Goal: Book appointment/travel/reservation

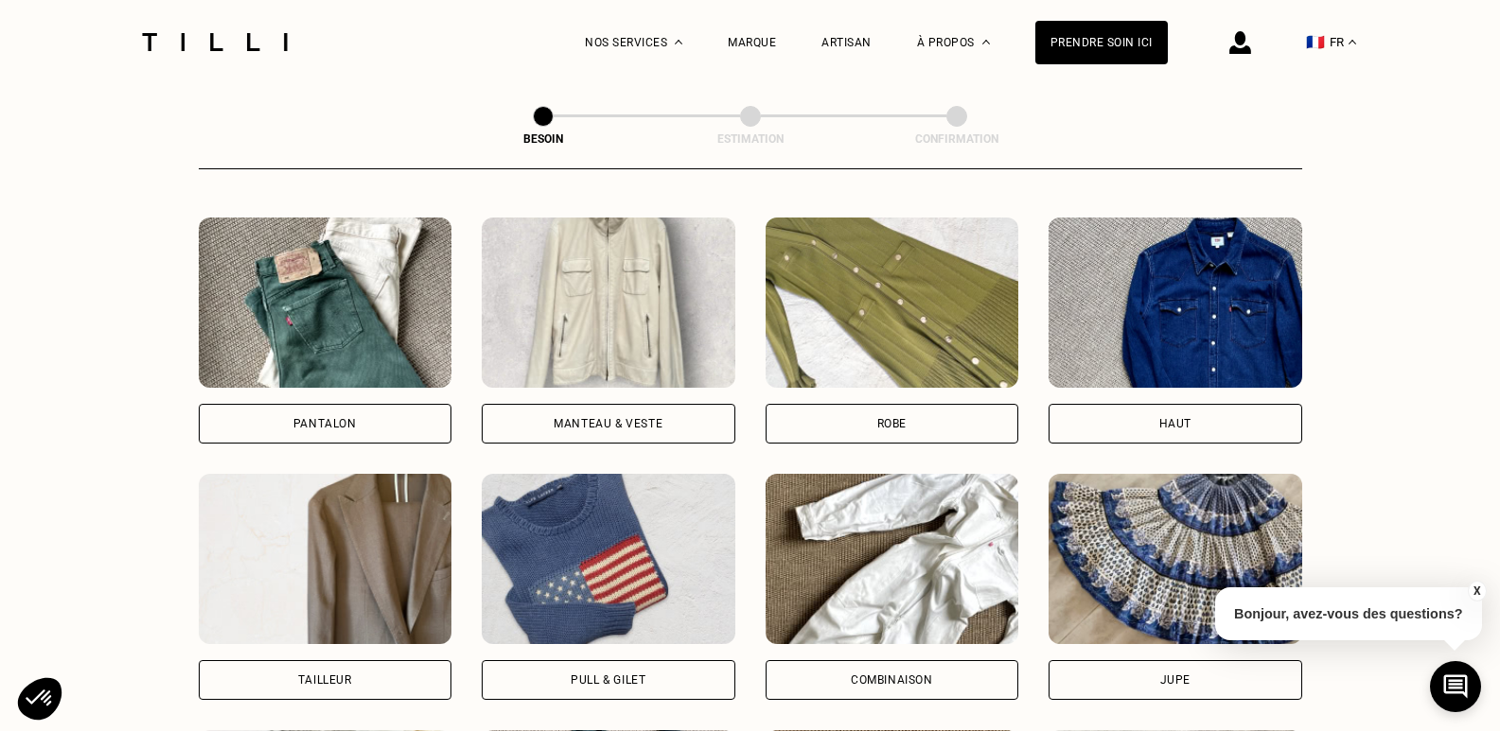
scroll to position [903, 0]
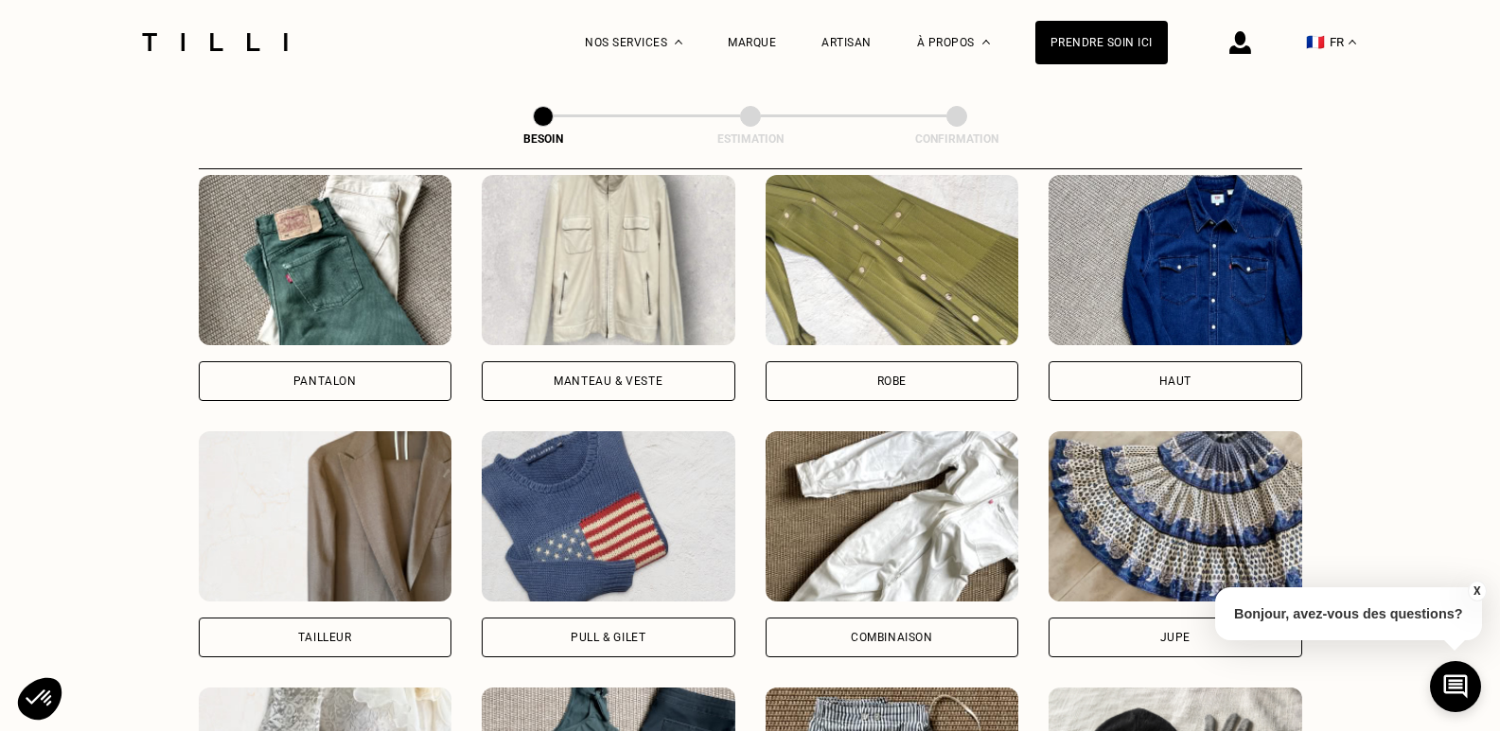
click at [1160, 372] on div "Haut" at bounding box center [1175, 381] width 254 height 40
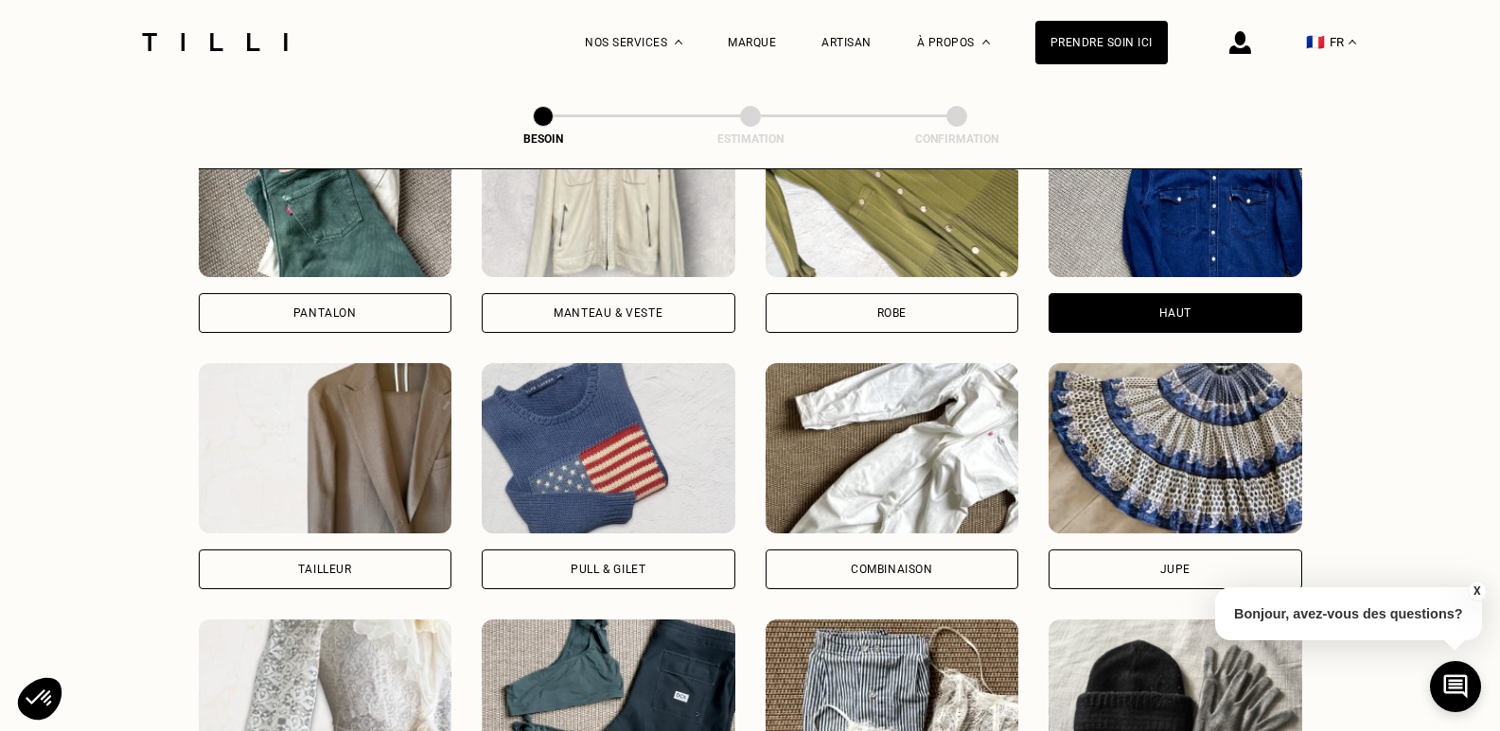
scroll to position [797, 0]
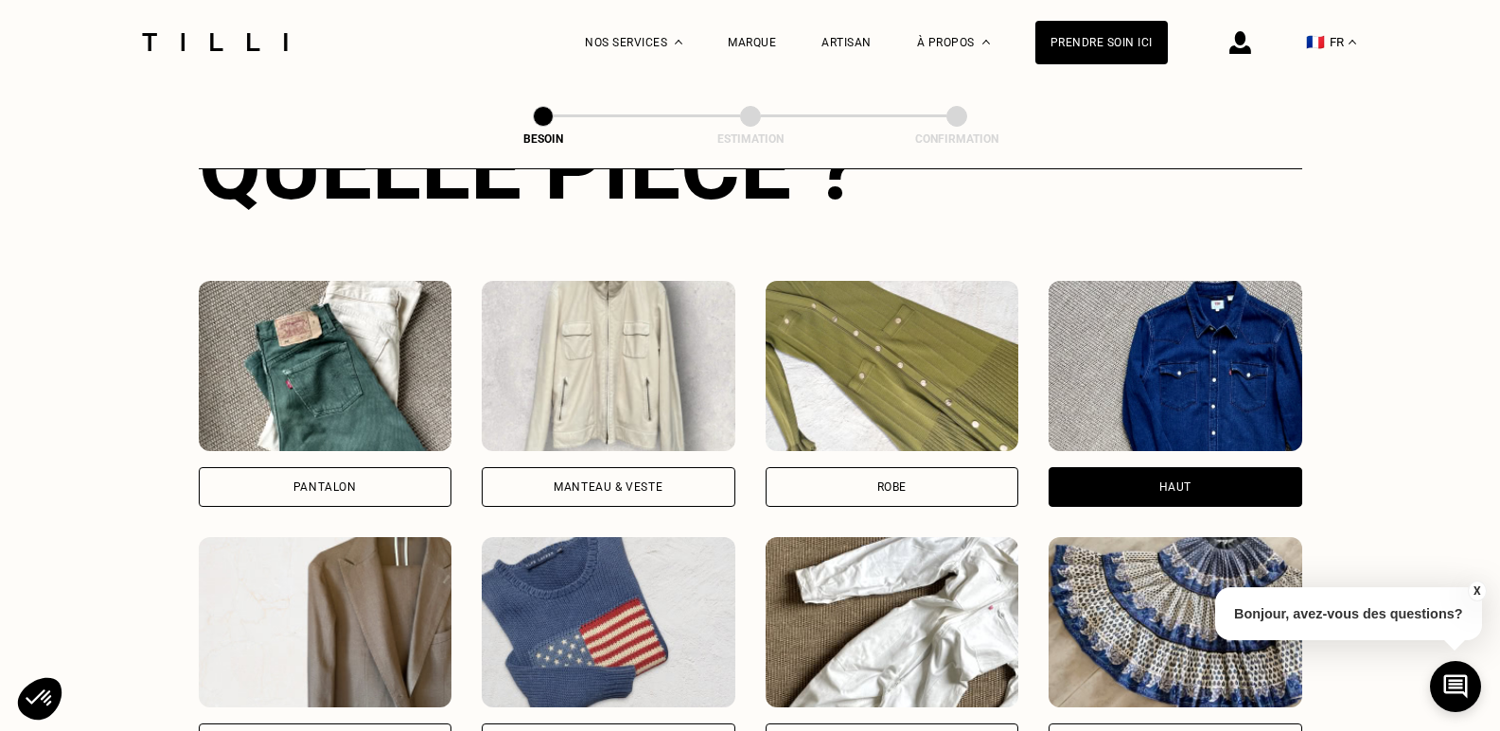
click at [313, 482] on div "Pantalon" at bounding box center [324, 487] width 63 height 11
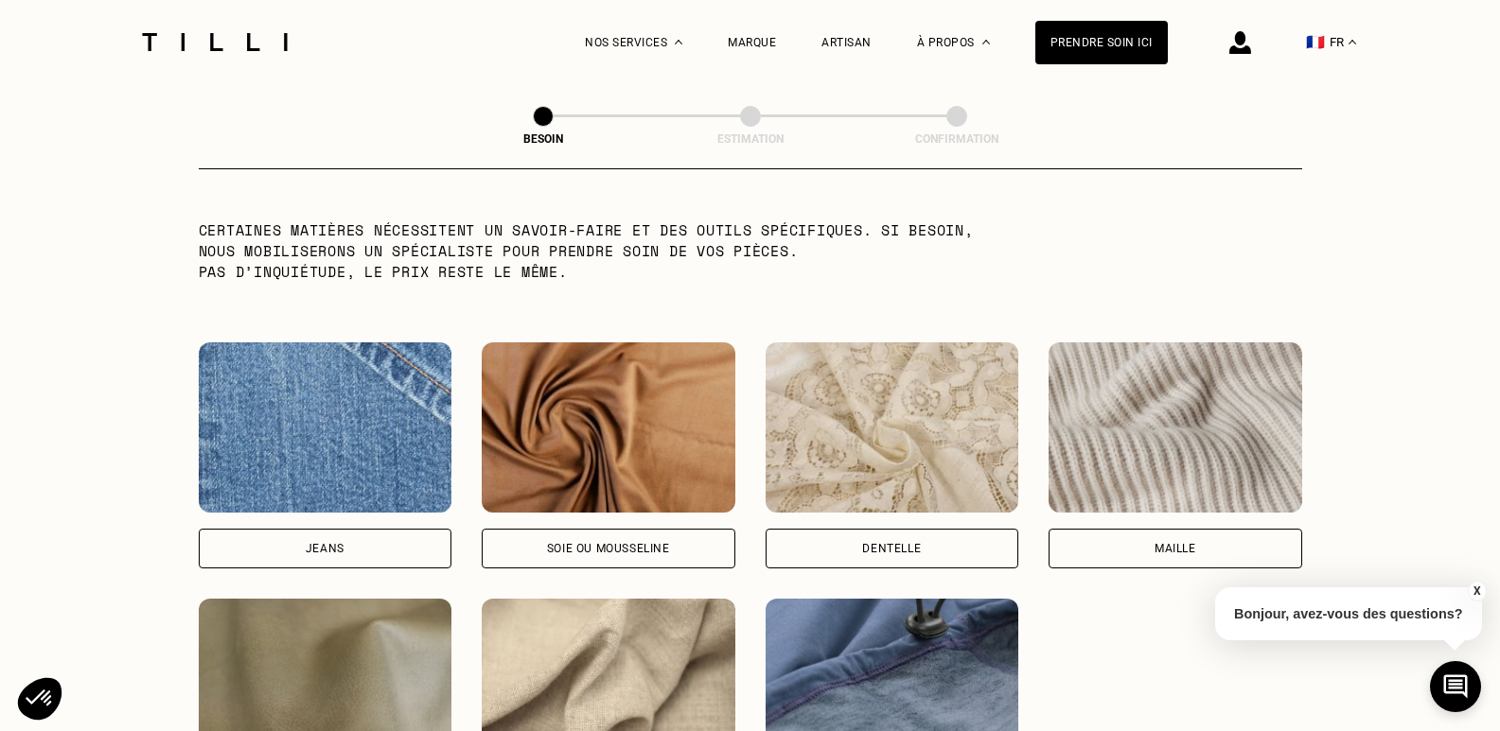
scroll to position [1932, 0]
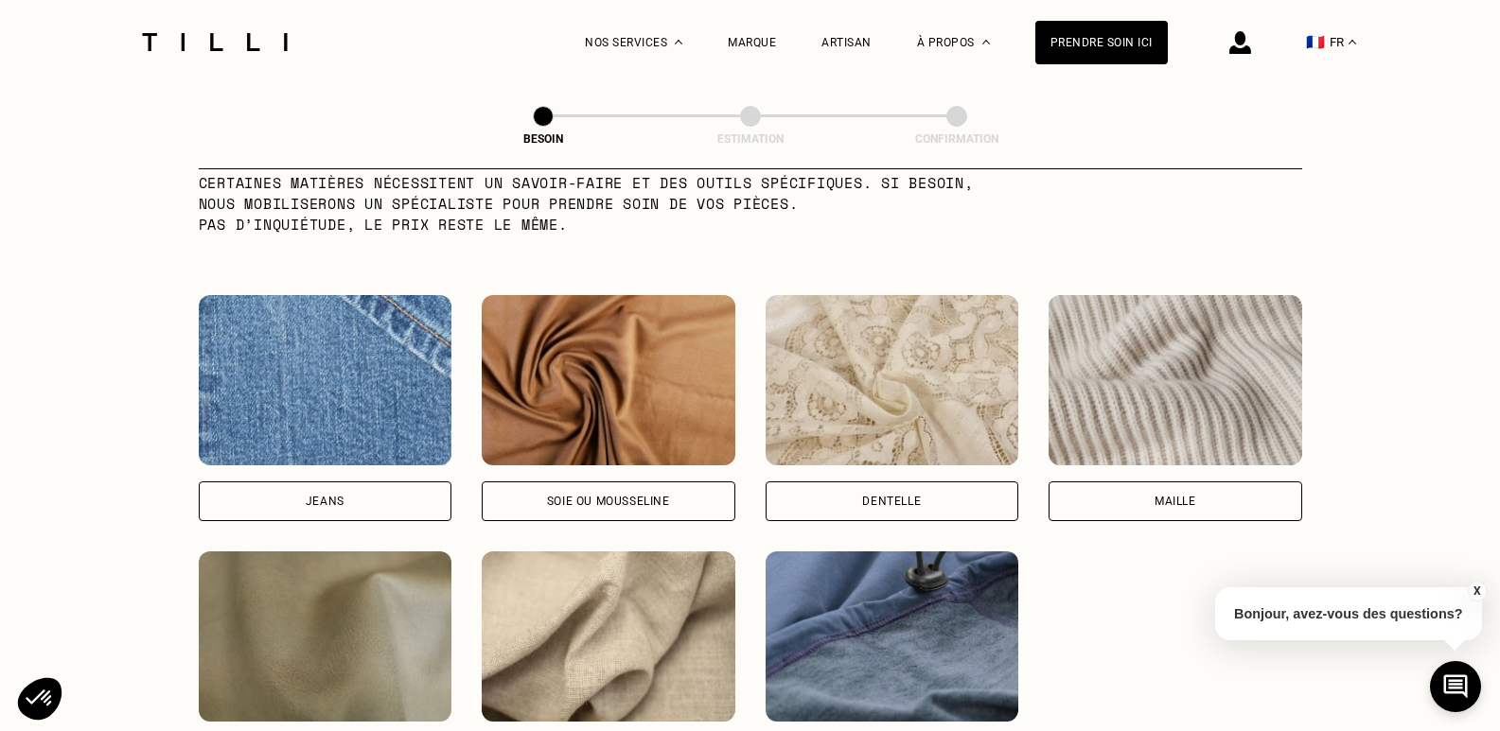
click at [354, 489] on div "Jeans" at bounding box center [326, 502] width 254 height 40
select select "FR"
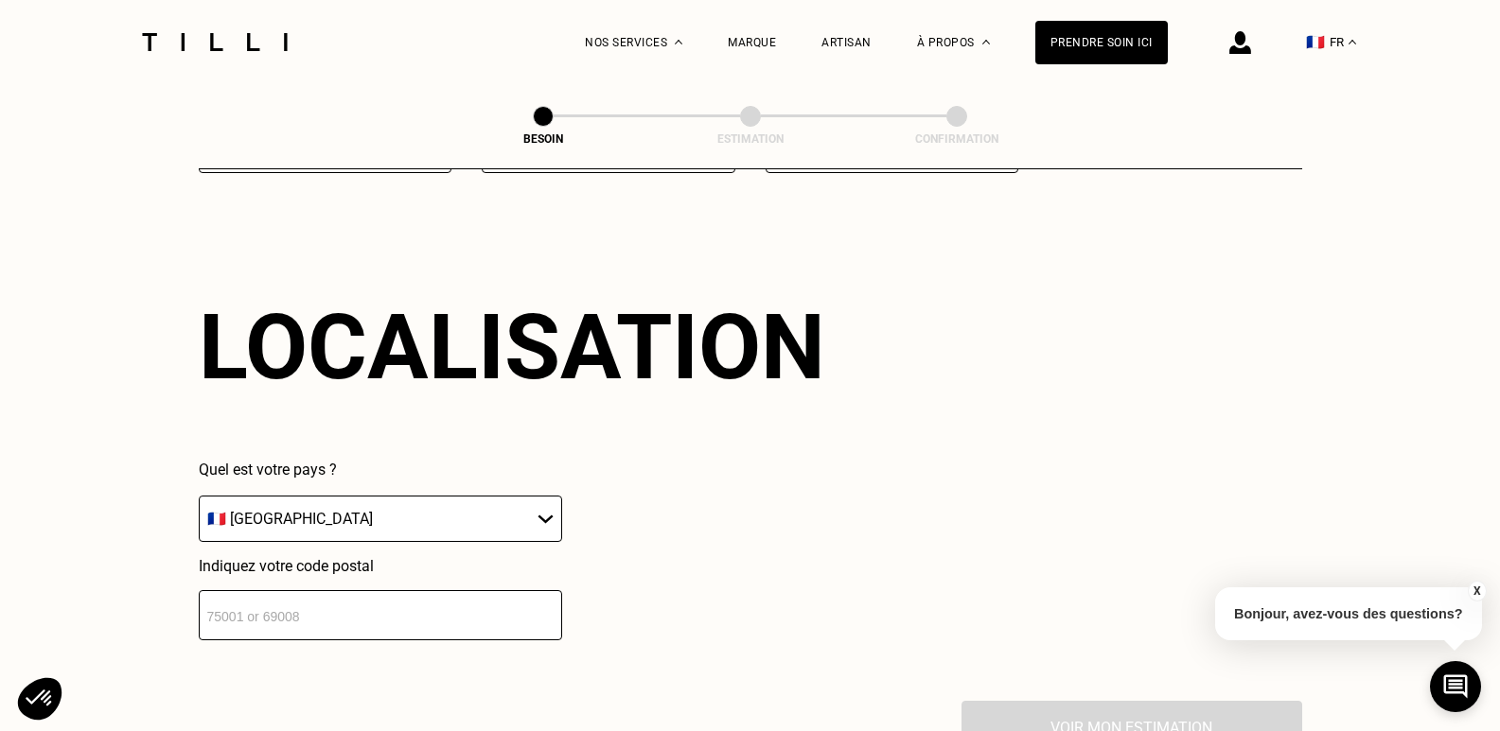
scroll to position [2544, 0]
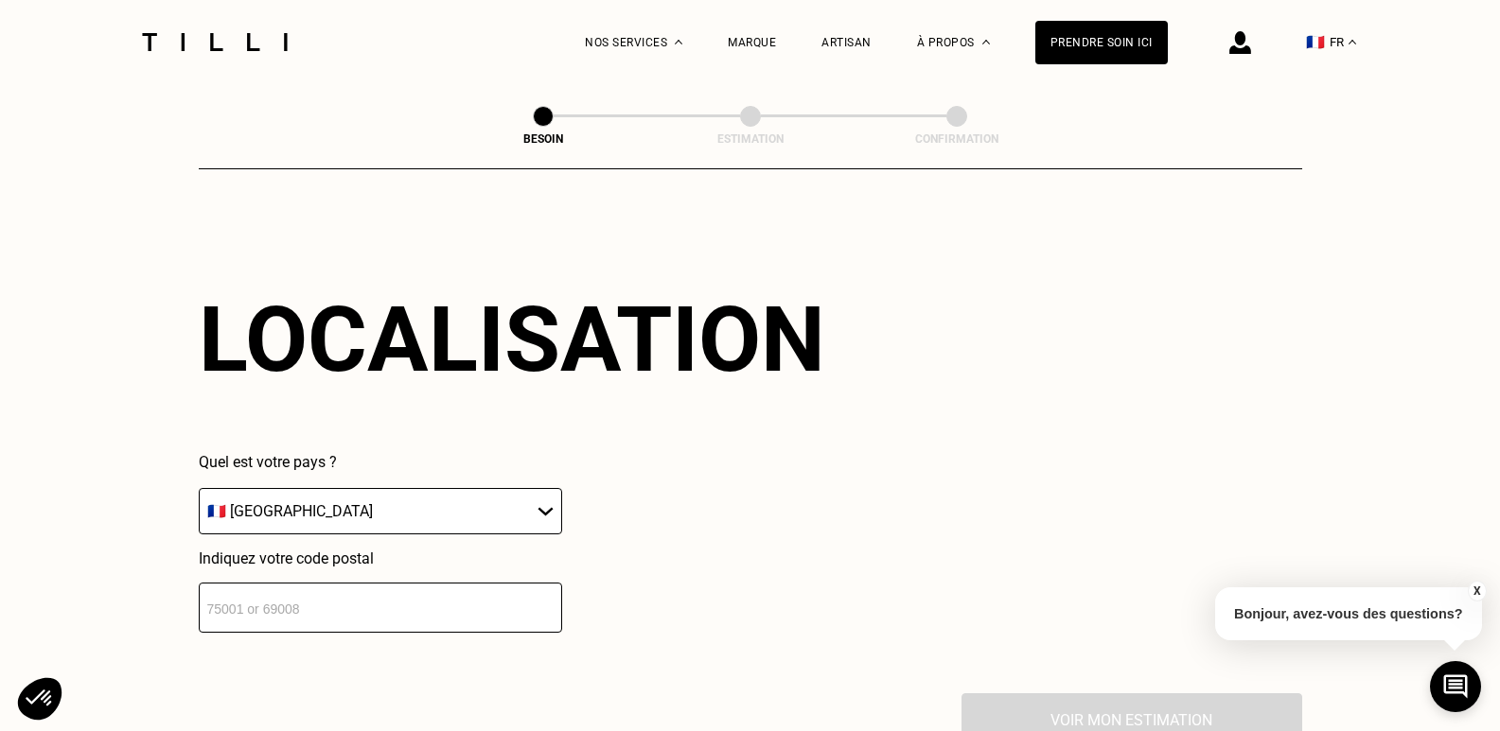
click at [545, 499] on select "🇩🇪 [GEOGRAPHIC_DATA] 🇦🇹 [GEOGRAPHIC_DATA] 🇧🇪 [GEOGRAPHIC_DATA] 🇧🇬 Bulgarie 🇨🇾 C…" at bounding box center [380, 511] width 363 height 46
click at [199, 488] on select "🇩🇪 [GEOGRAPHIC_DATA] 🇦🇹 [GEOGRAPHIC_DATA] 🇧🇪 [GEOGRAPHIC_DATA] 🇧🇬 Bulgarie 🇨🇾 C…" at bounding box center [380, 511] width 363 height 46
click at [293, 598] on input "number" at bounding box center [380, 608] width 363 height 50
type input "29200"
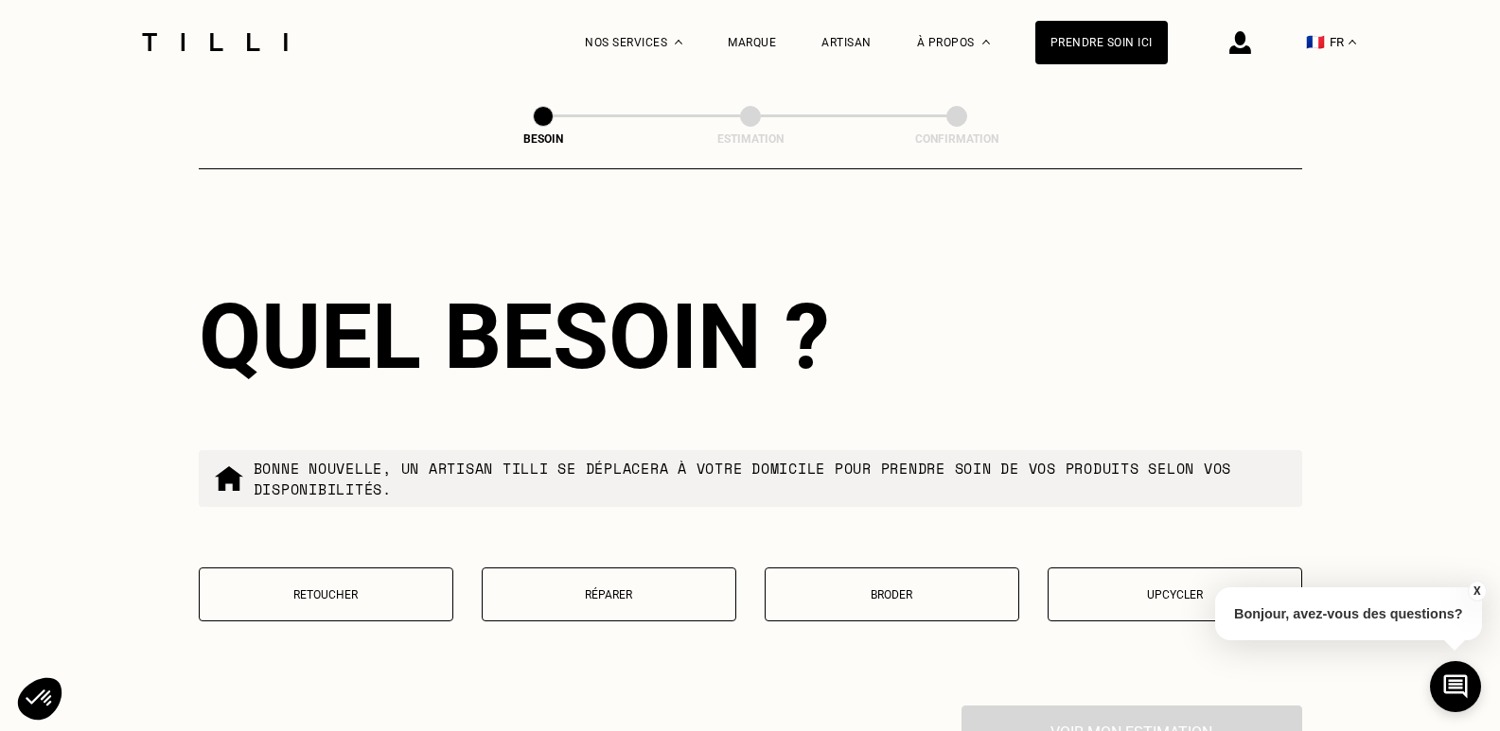
scroll to position [3181, 0]
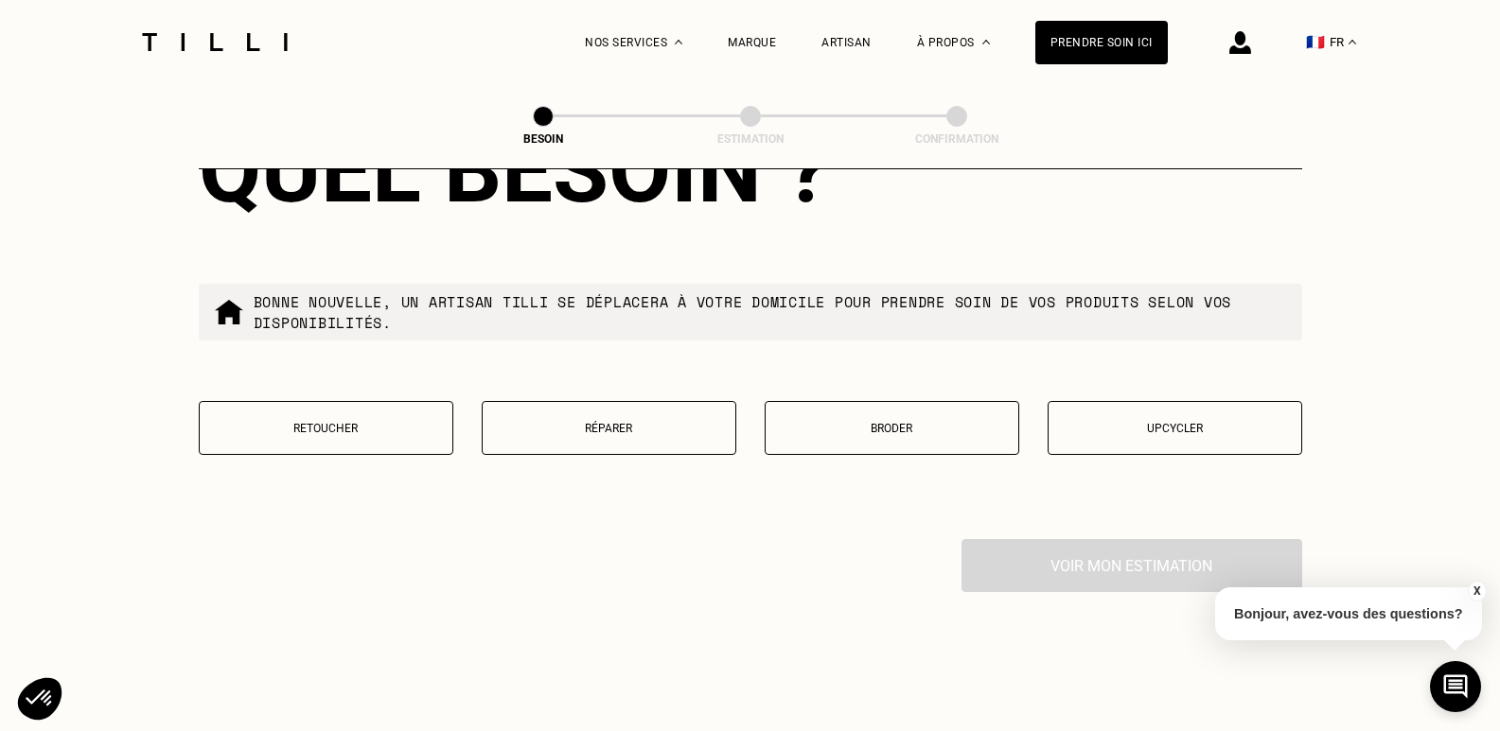
click at [322, 422] on p "Retoucher" at bounding box center [326, 428] width 234 height 13
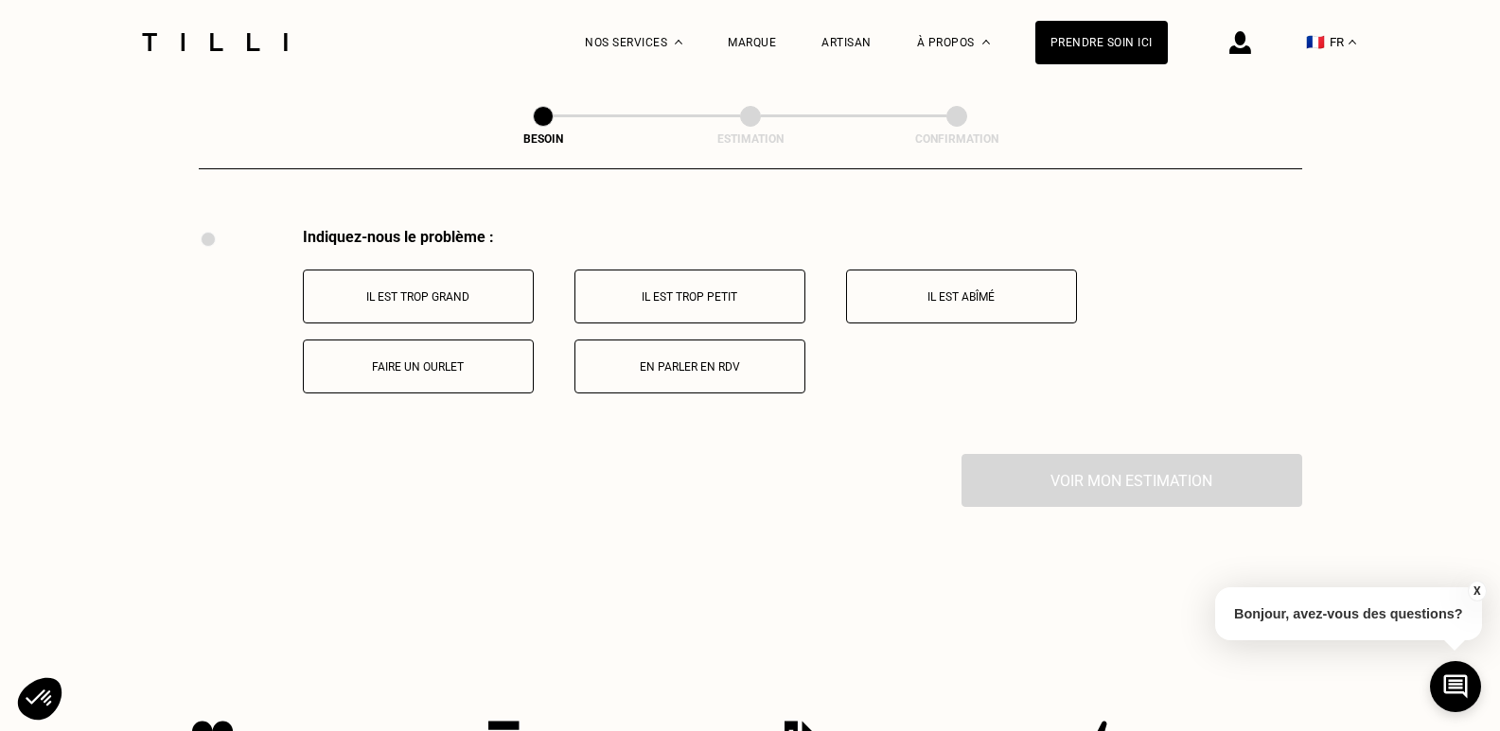
scroll to position [3500, 0]
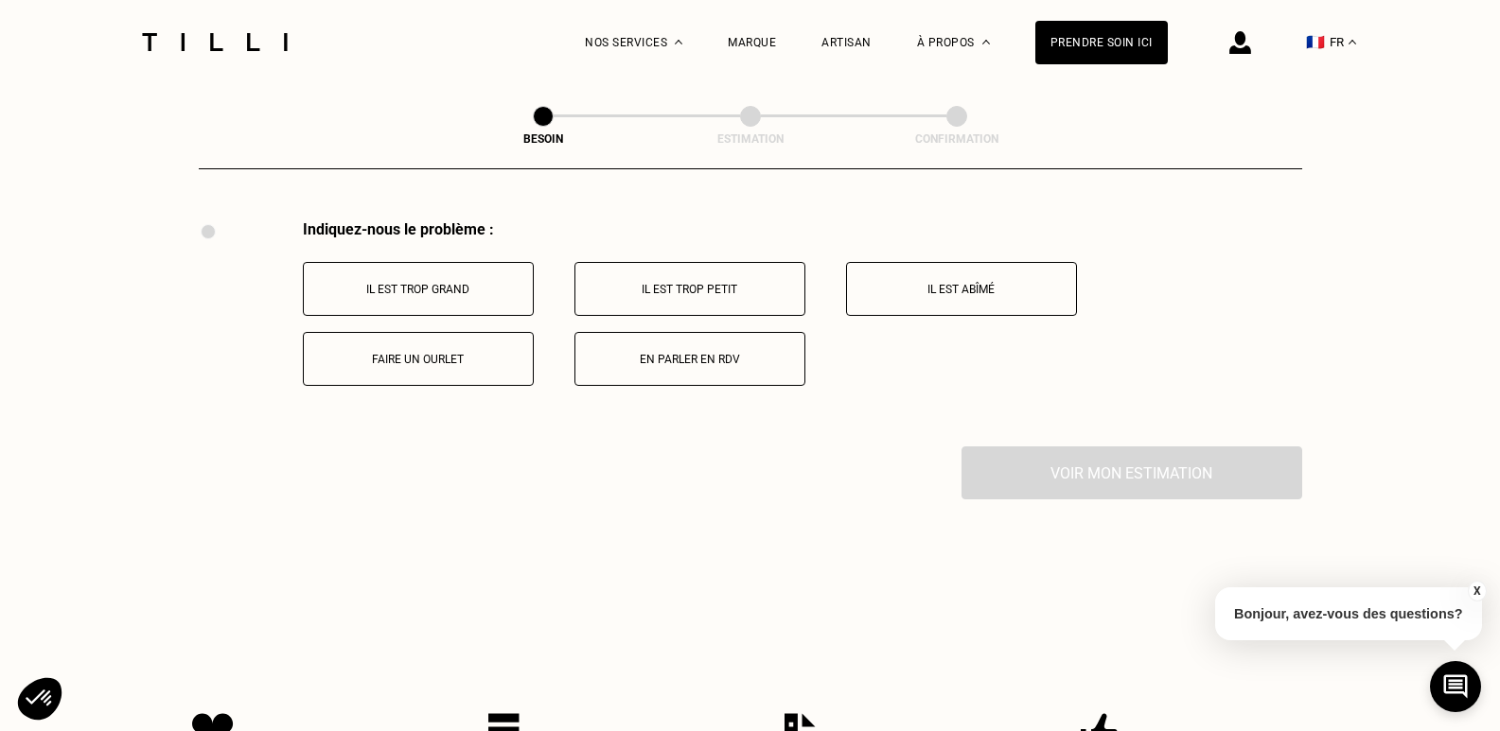
click at [405, 353] on p "Faire un ourlet" at bounding box center [418, 359] width 210 height 13
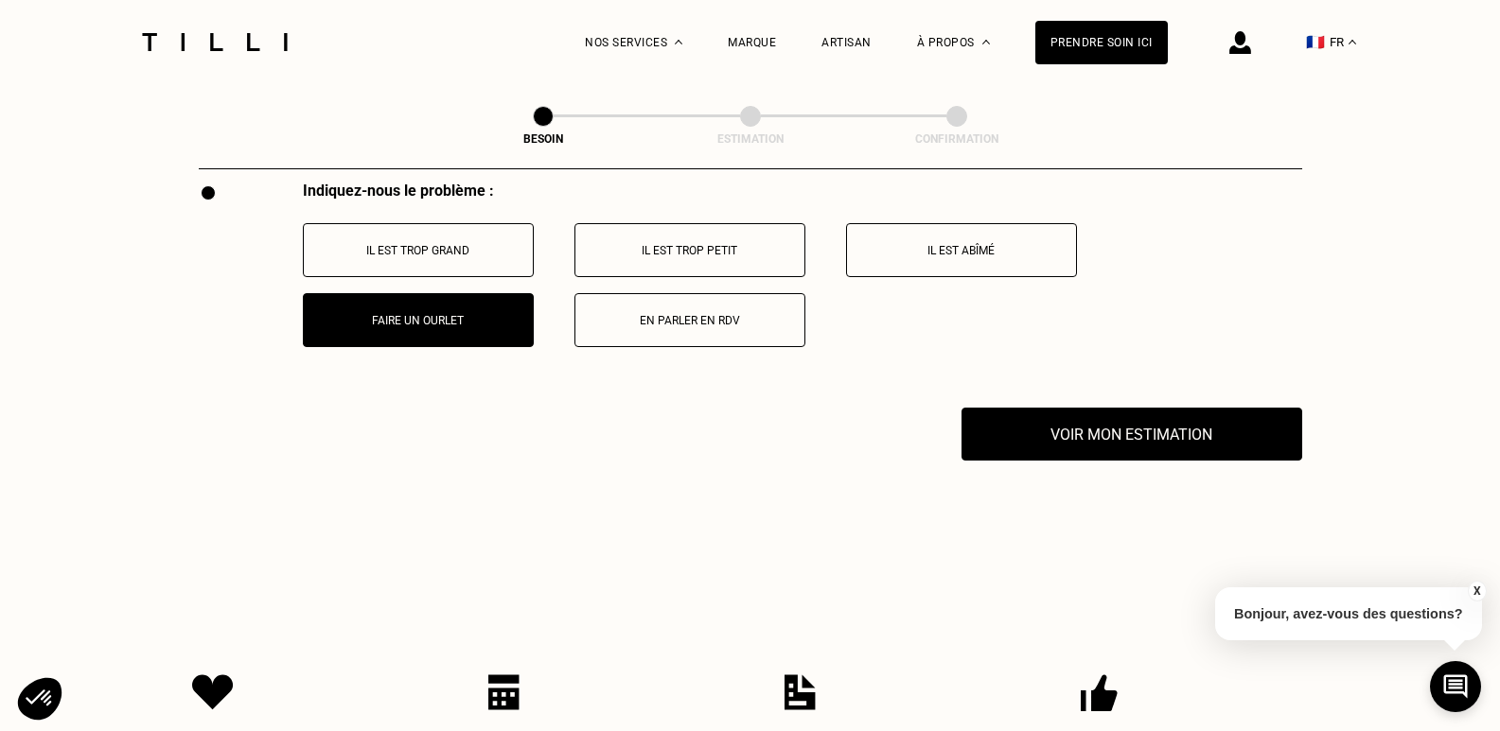
scroll to position [3537, 0]
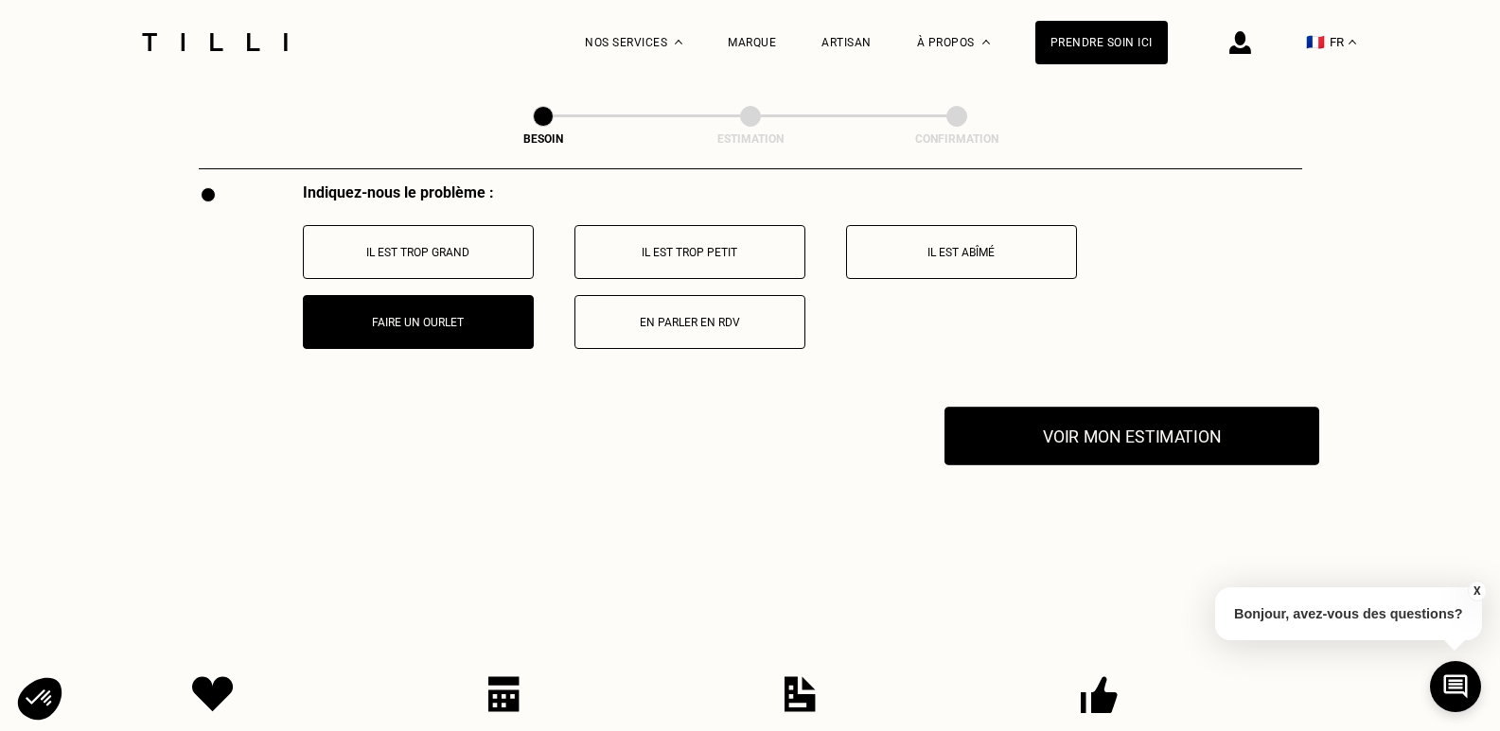
click at [1169, 431] on button "Voir mon estimation" at bounding box center [1131, 436] width 375 height 59
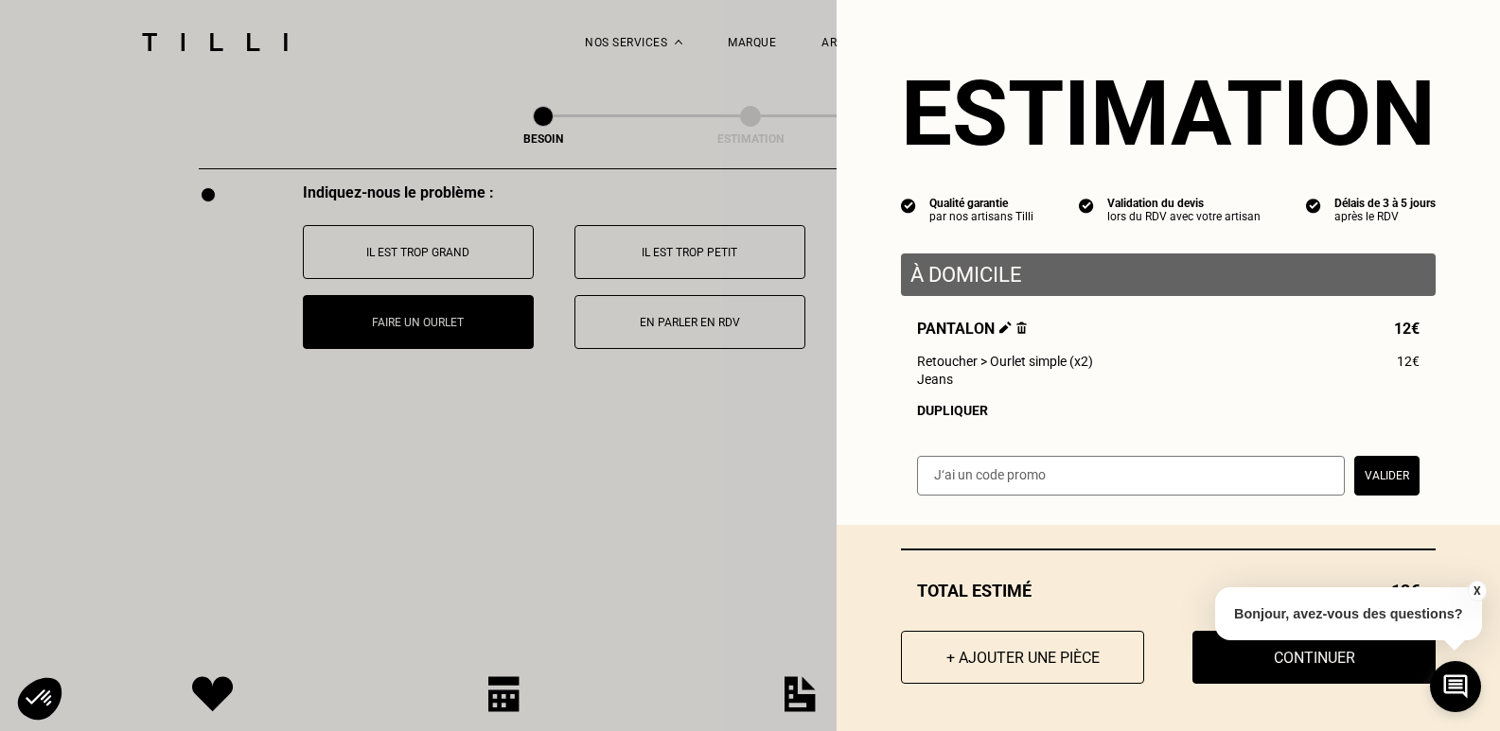
scroll to position [3, 0]
click at [1474, 588] on button "X" at bounding box center [1476, 591] width 19 height 21
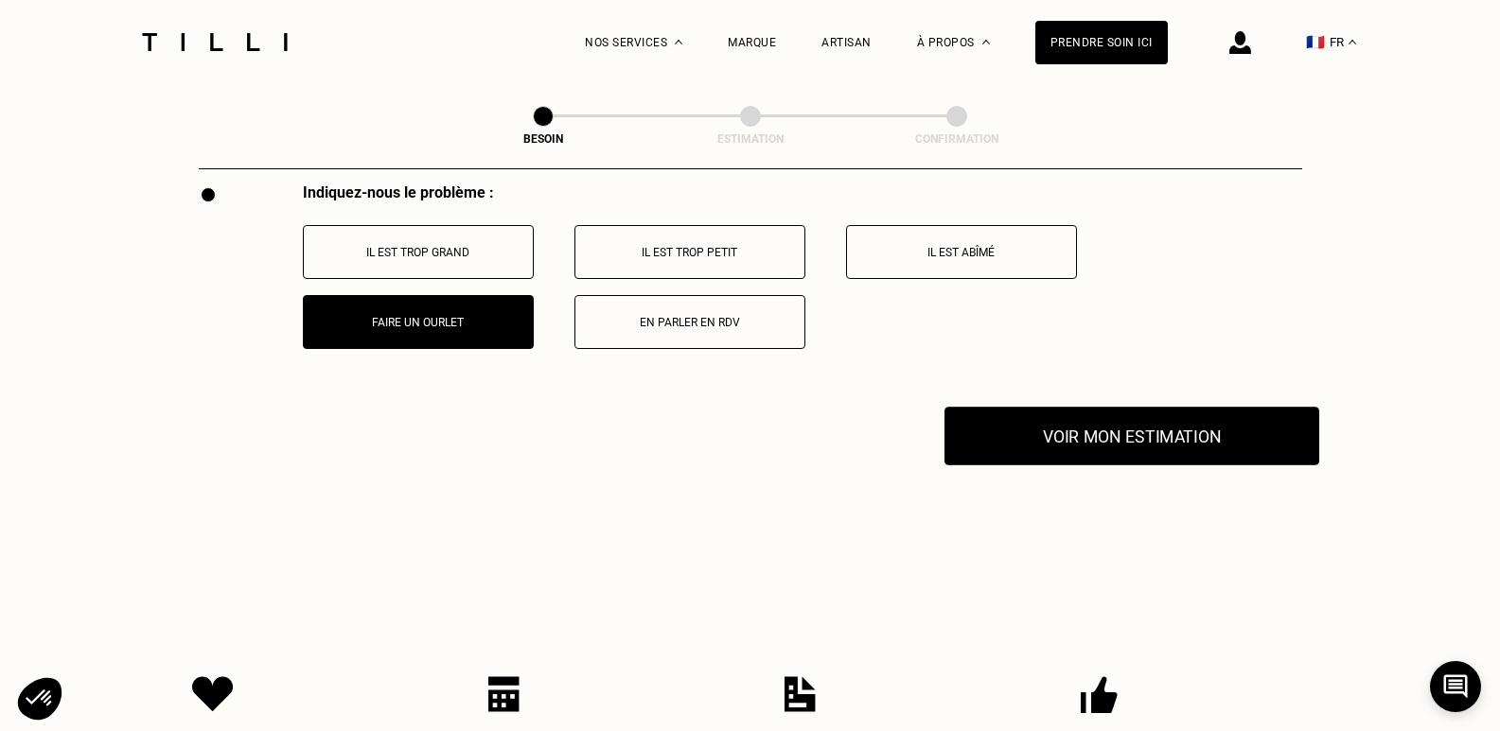
click at [1212, 432] on button "Voir mon estimation" at bounding box center [1131, 436] width 375 height 59
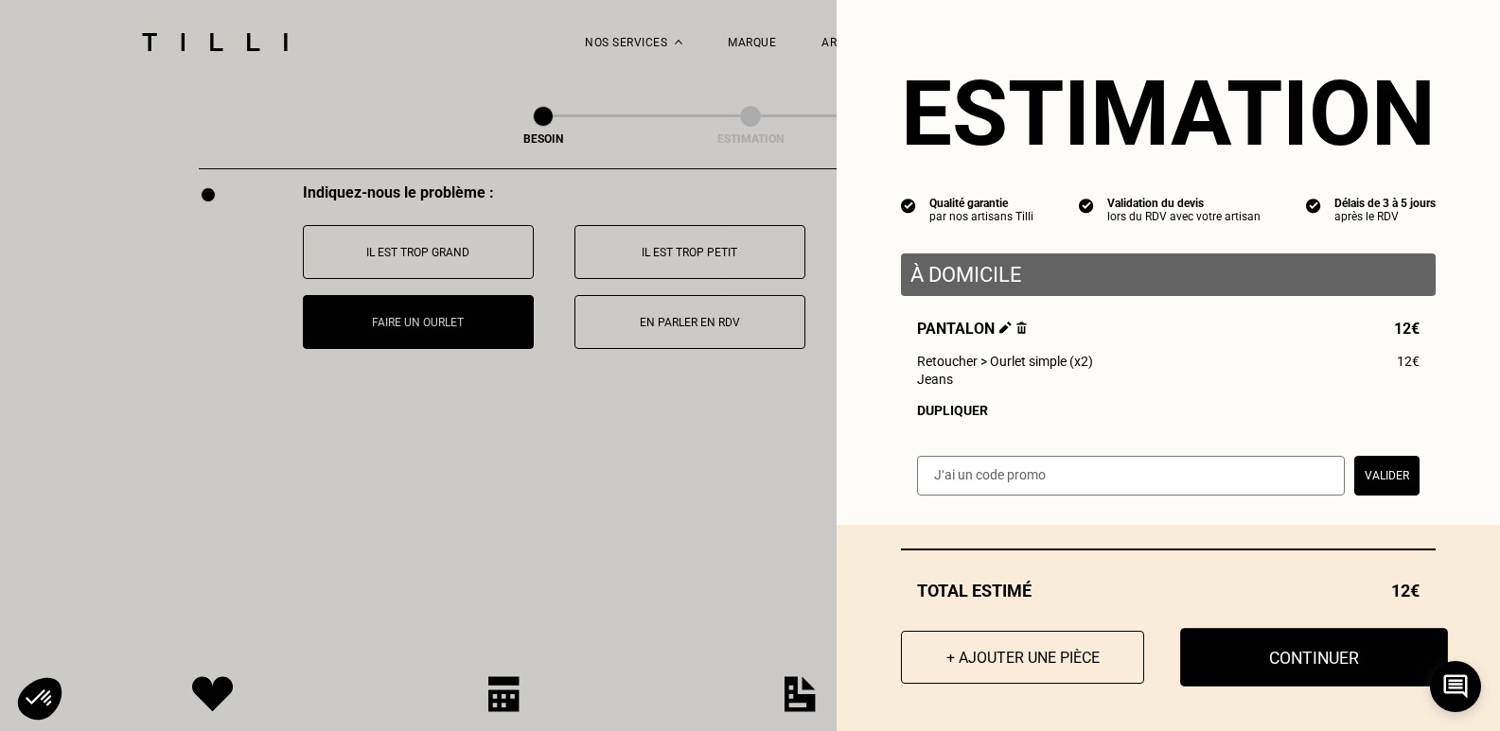
click at [1247, 659] on button "Continuer" at bounding box center [1314, 657] width 268 height 59
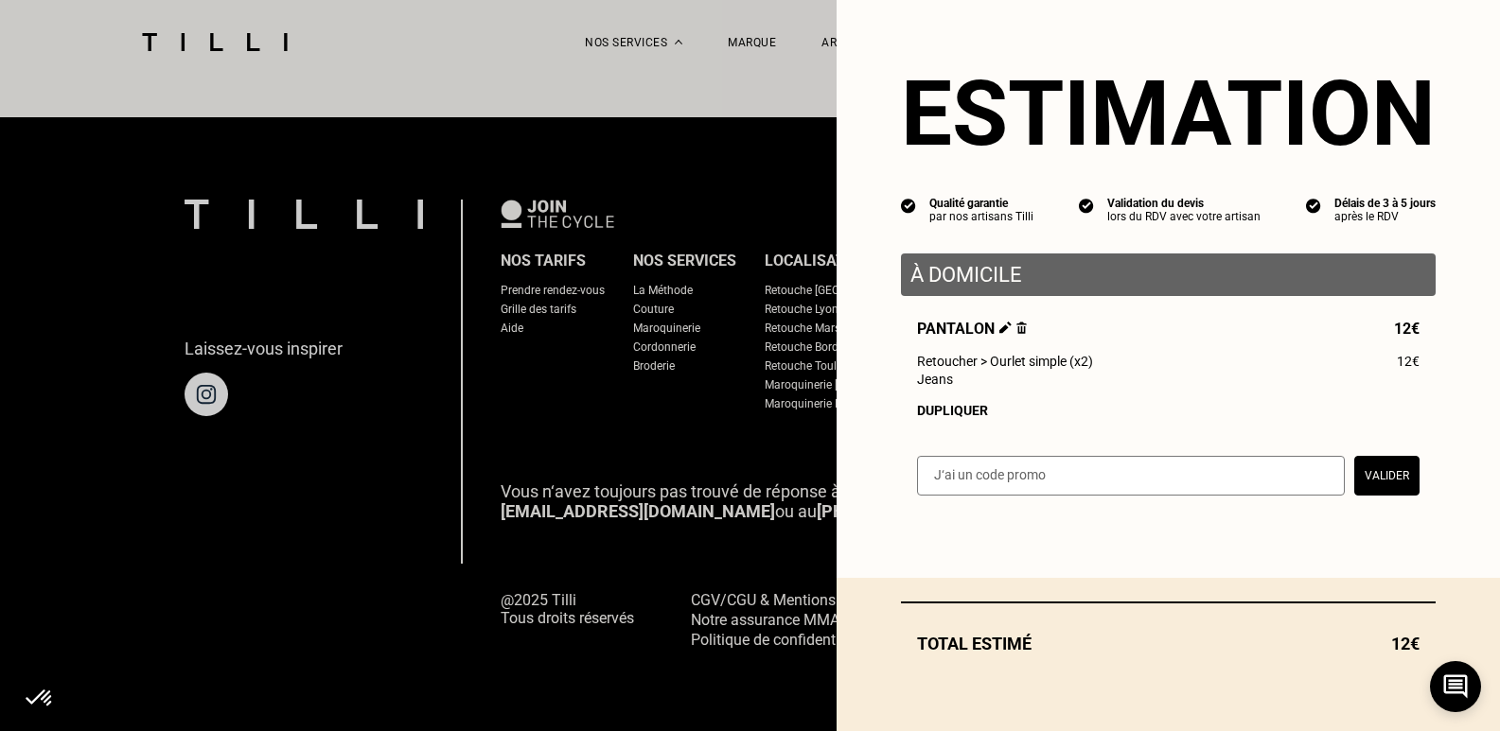
scroll to position [1186, 0]
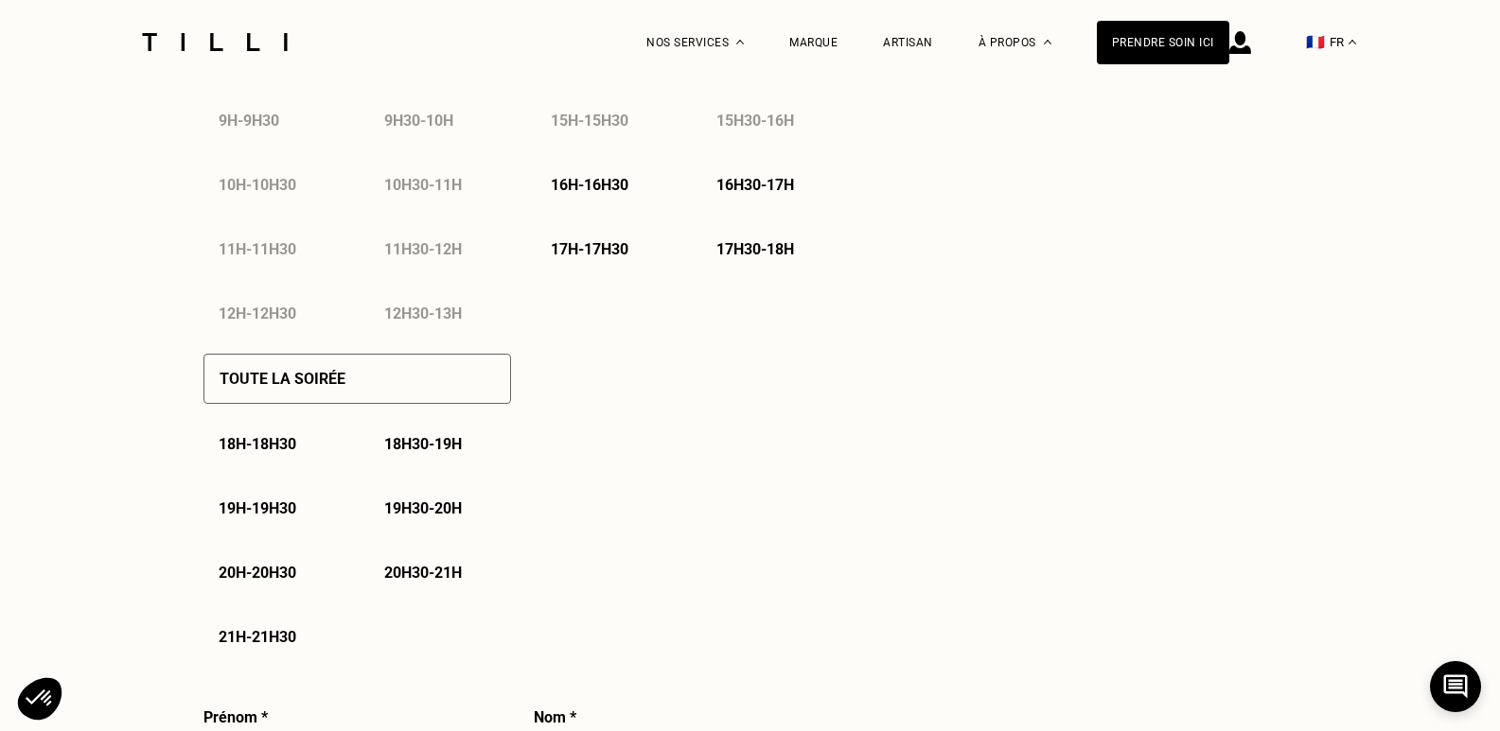
select select "FR"
